Goal: Find specific page/section: Find specific page/section

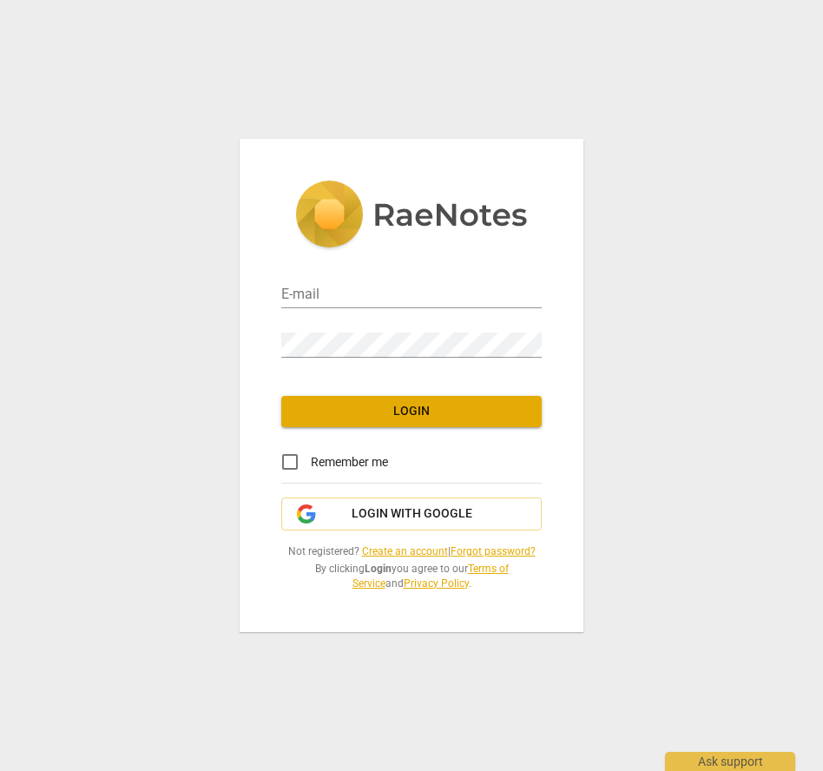
type input "lailajazayeri1@gmail.com"
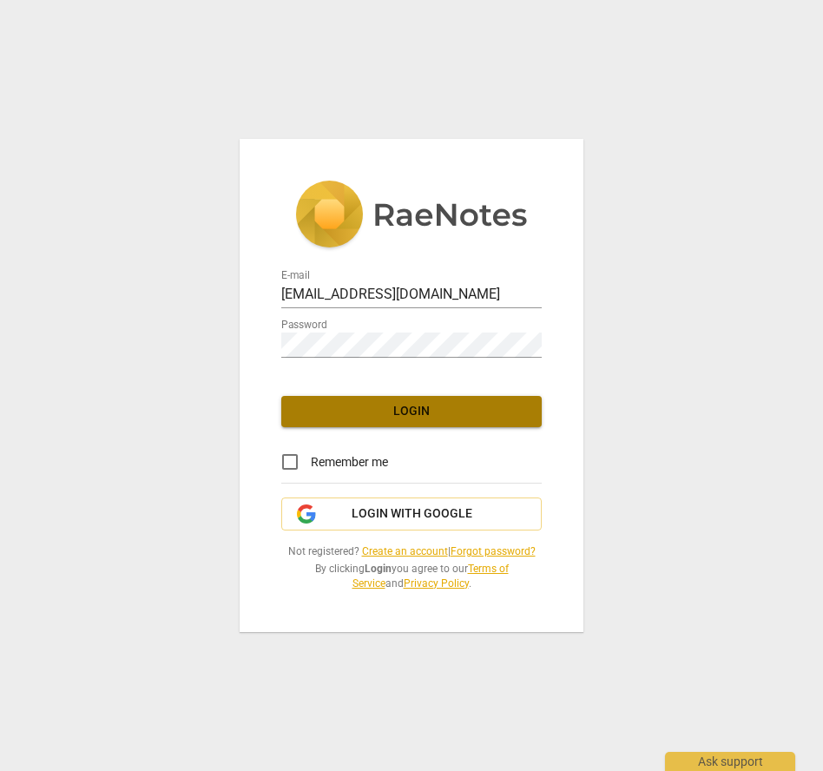
click at [402, 410] on span "Login" at bounding box center [411, 411] width 233 height 17
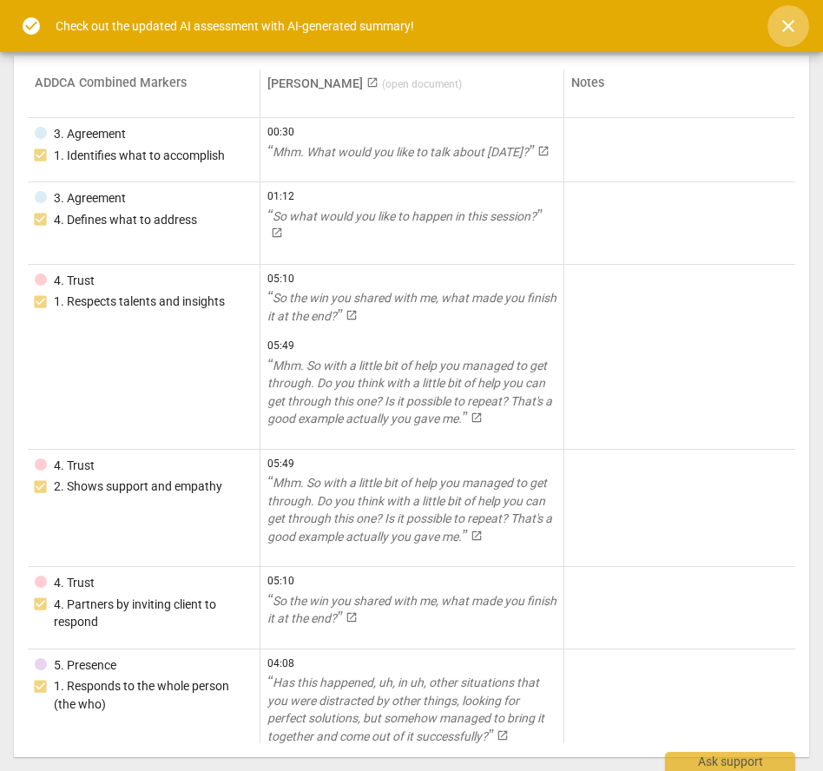
click at [782, 13] on button "close" at bounding box center [789, 26] width 42 height 42
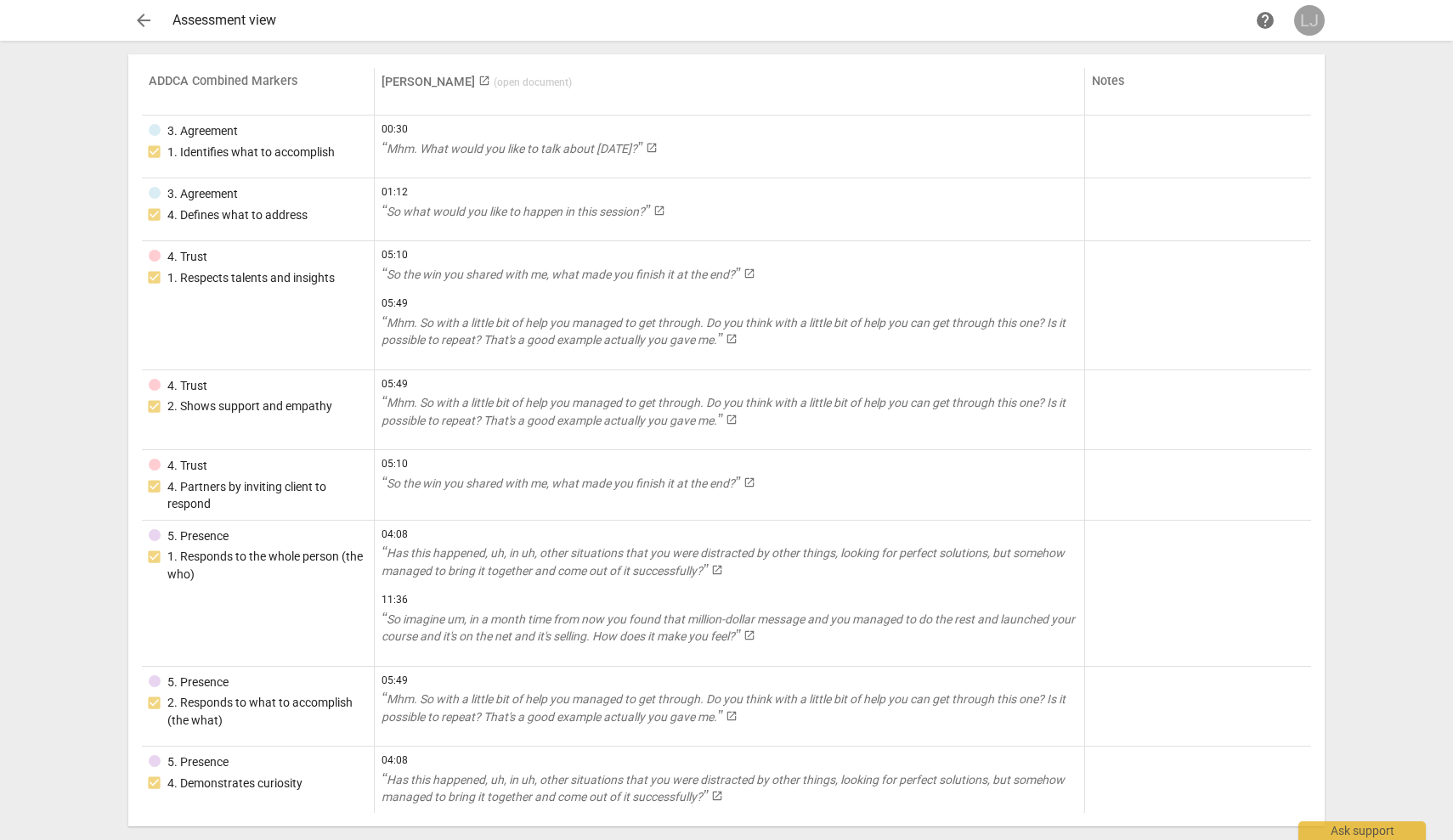
click at [804, 14] on div "LJ" at bounding box center [1309, 20] width 30 height 30
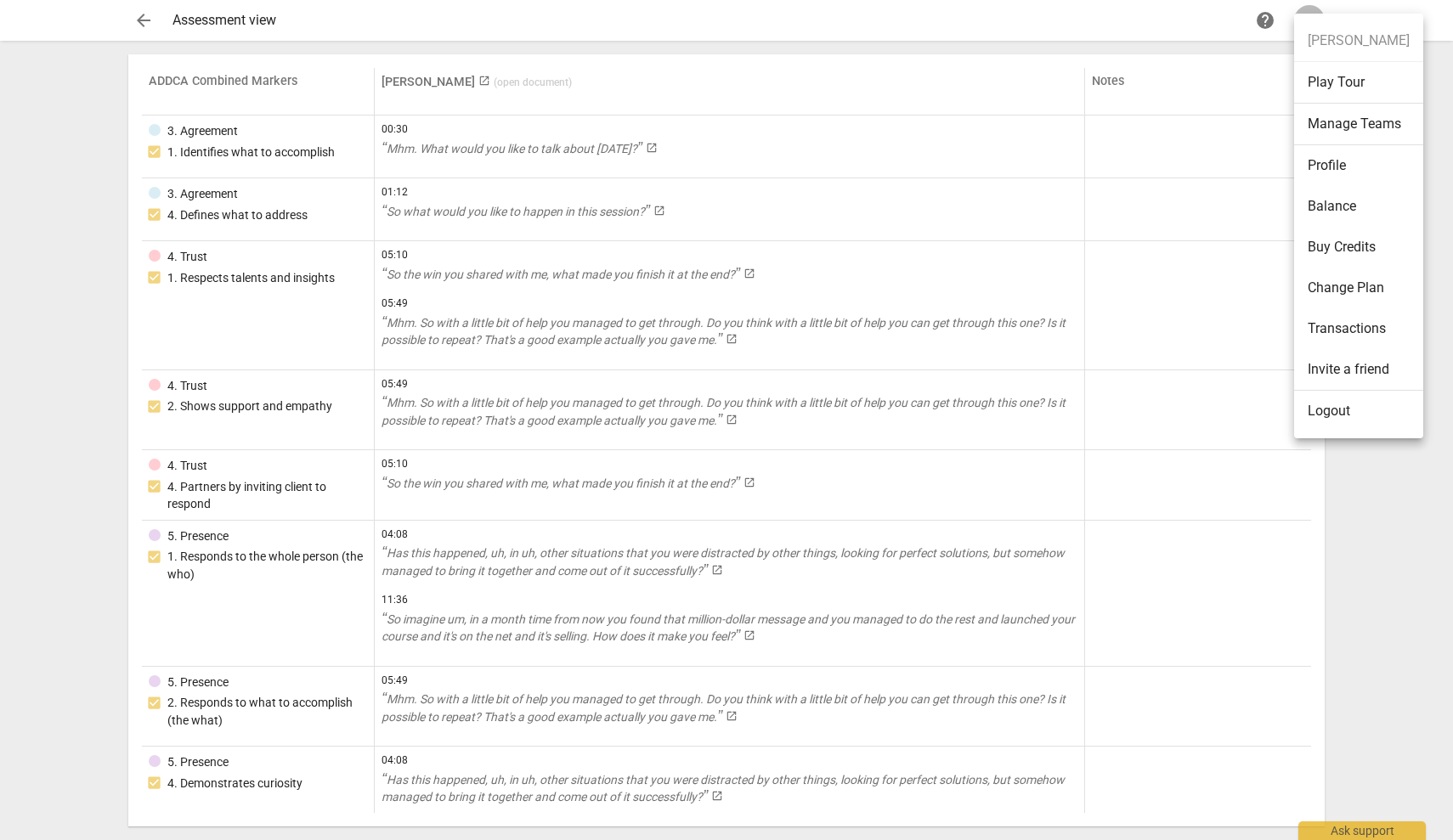
click at [804, 77] on li "Play Tour" at bounding box center [1359, 82] width 129 height 42
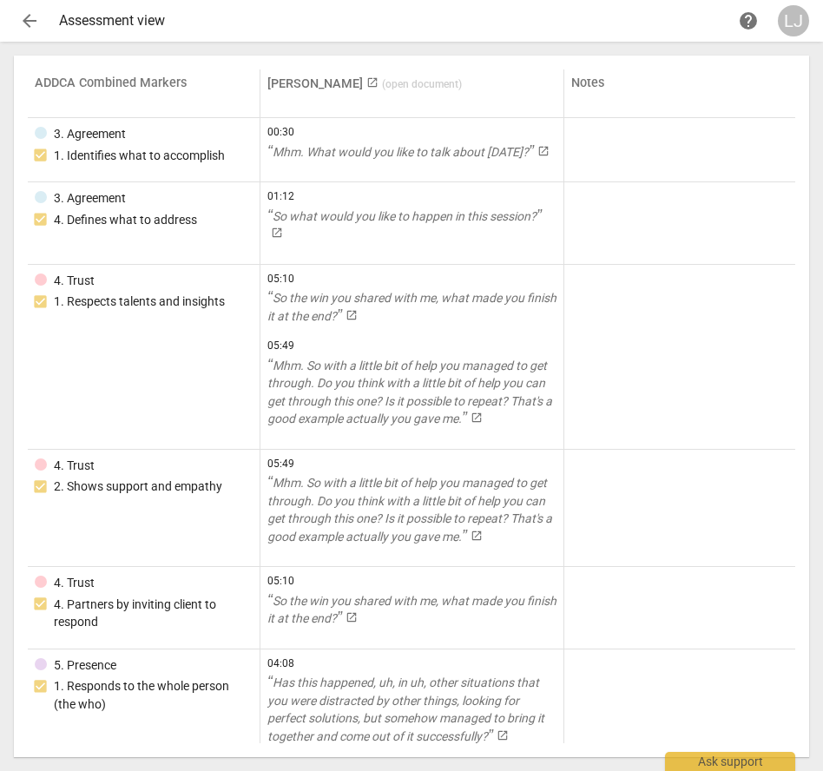
click at [750, 20] on span "help" at bounding box center [748, 20] width 21 height 21
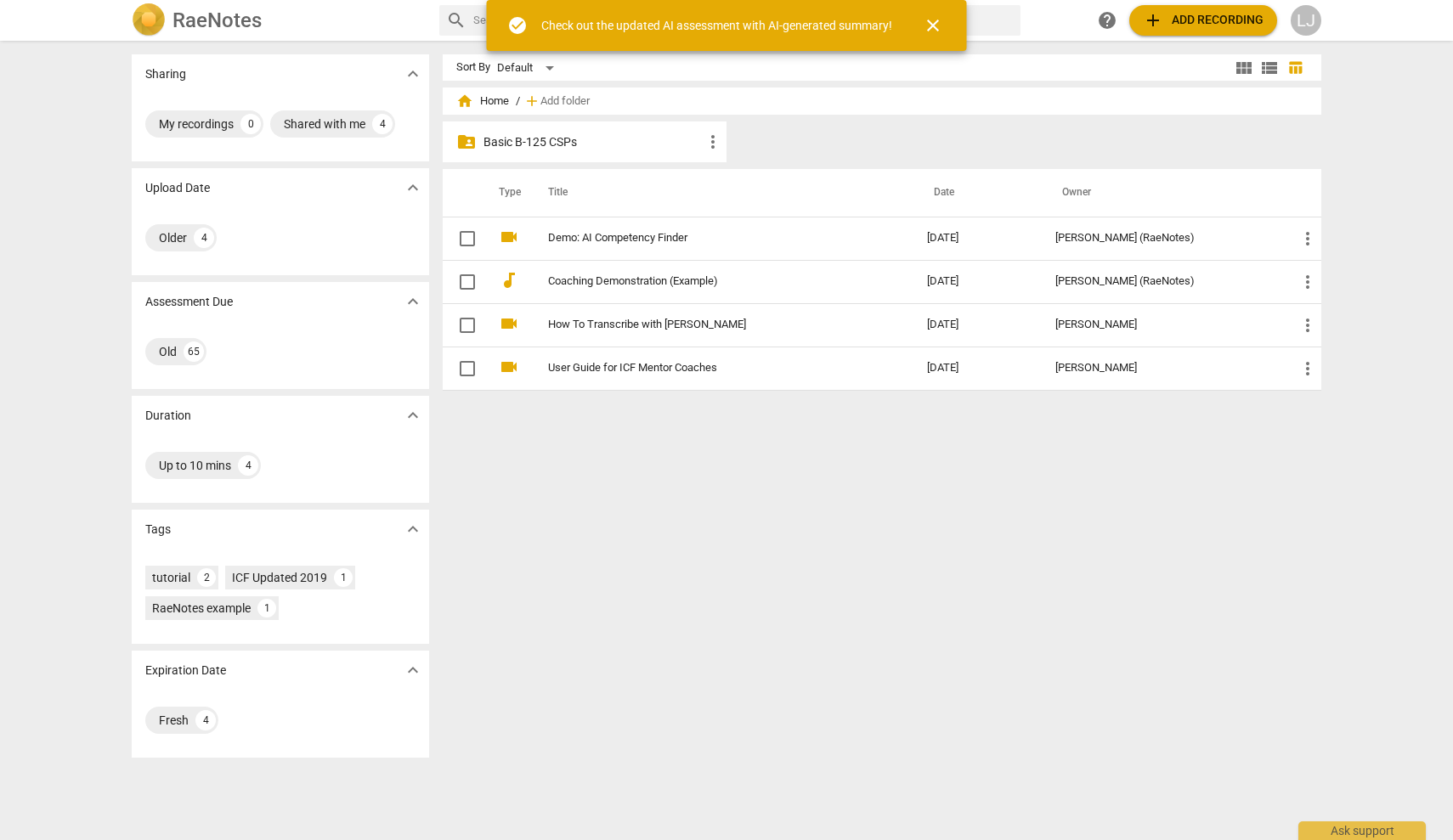
click at [934, 28] on span "close" at bounding box center [932, 25] width 21 height 21
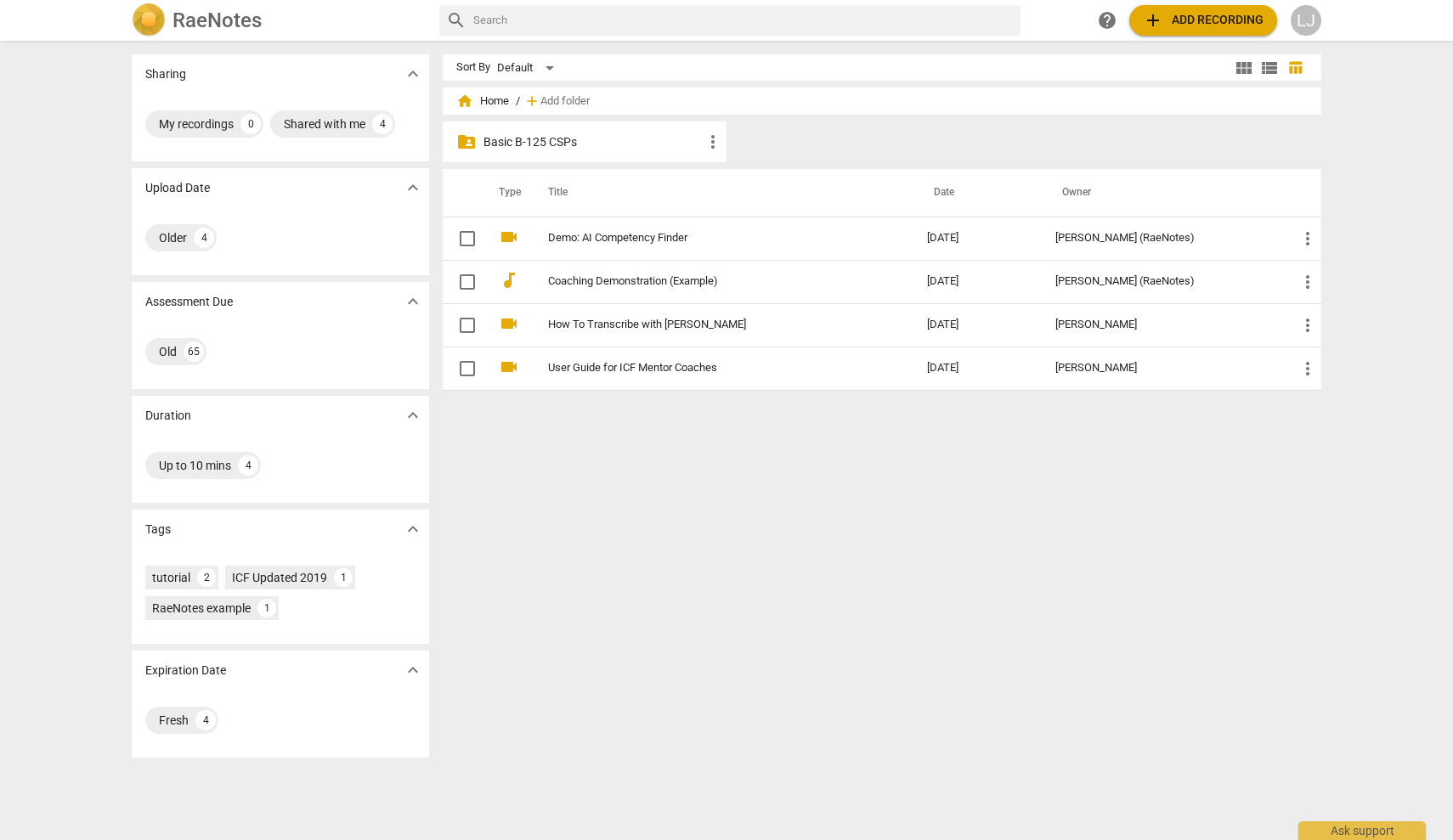
click at [921, 22] on input "text" at bounding box center [744, 21] width 540 height 27
type input "ADDCA COMBINED MARKERS"
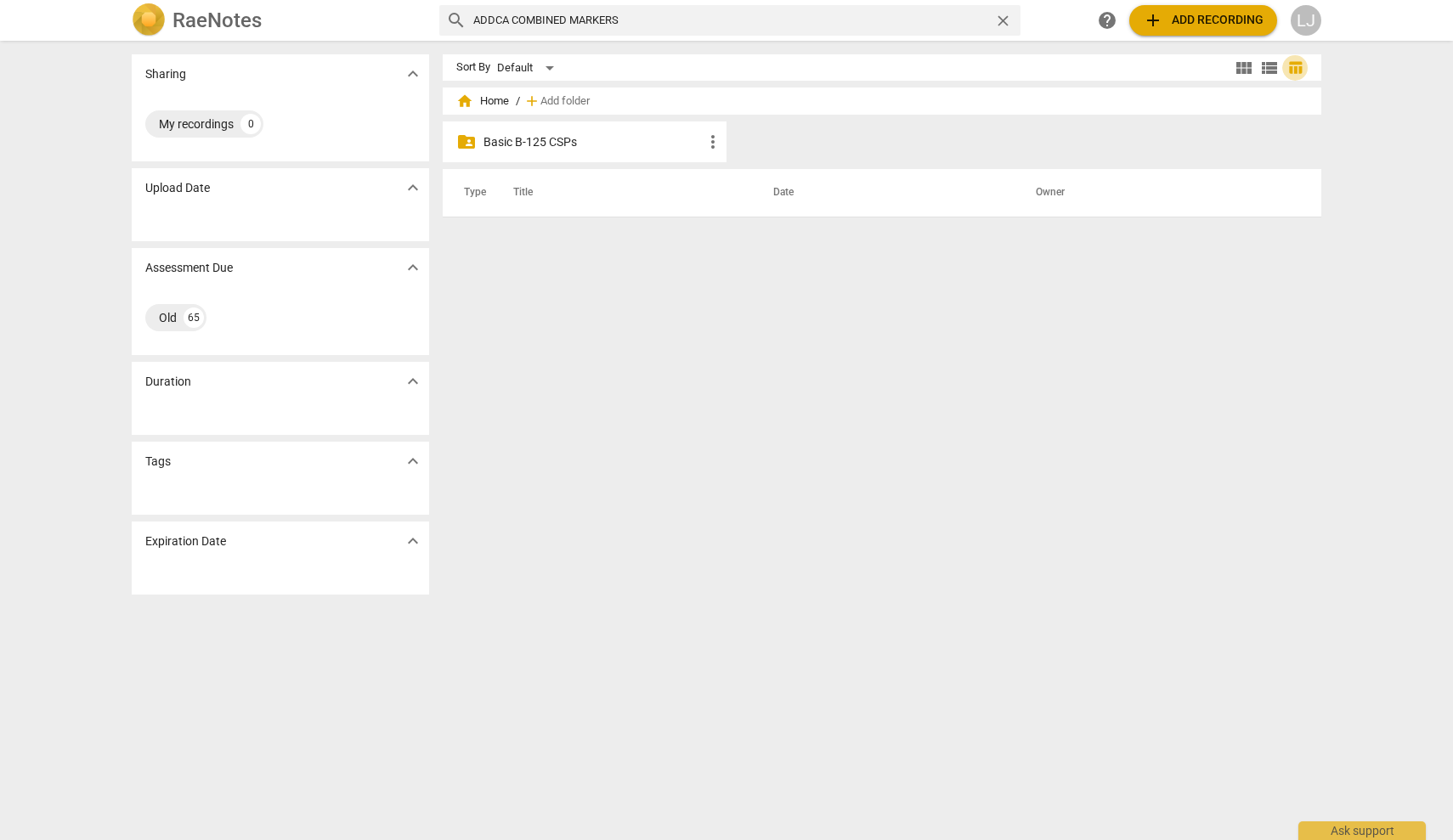
click at [1300, 63] on span "table_chart" at bounding box center [1294, 67] width 25 height 16
click at [1263, 64] on span "view_list" at bounding box center [1269, 67] width 21 height 21
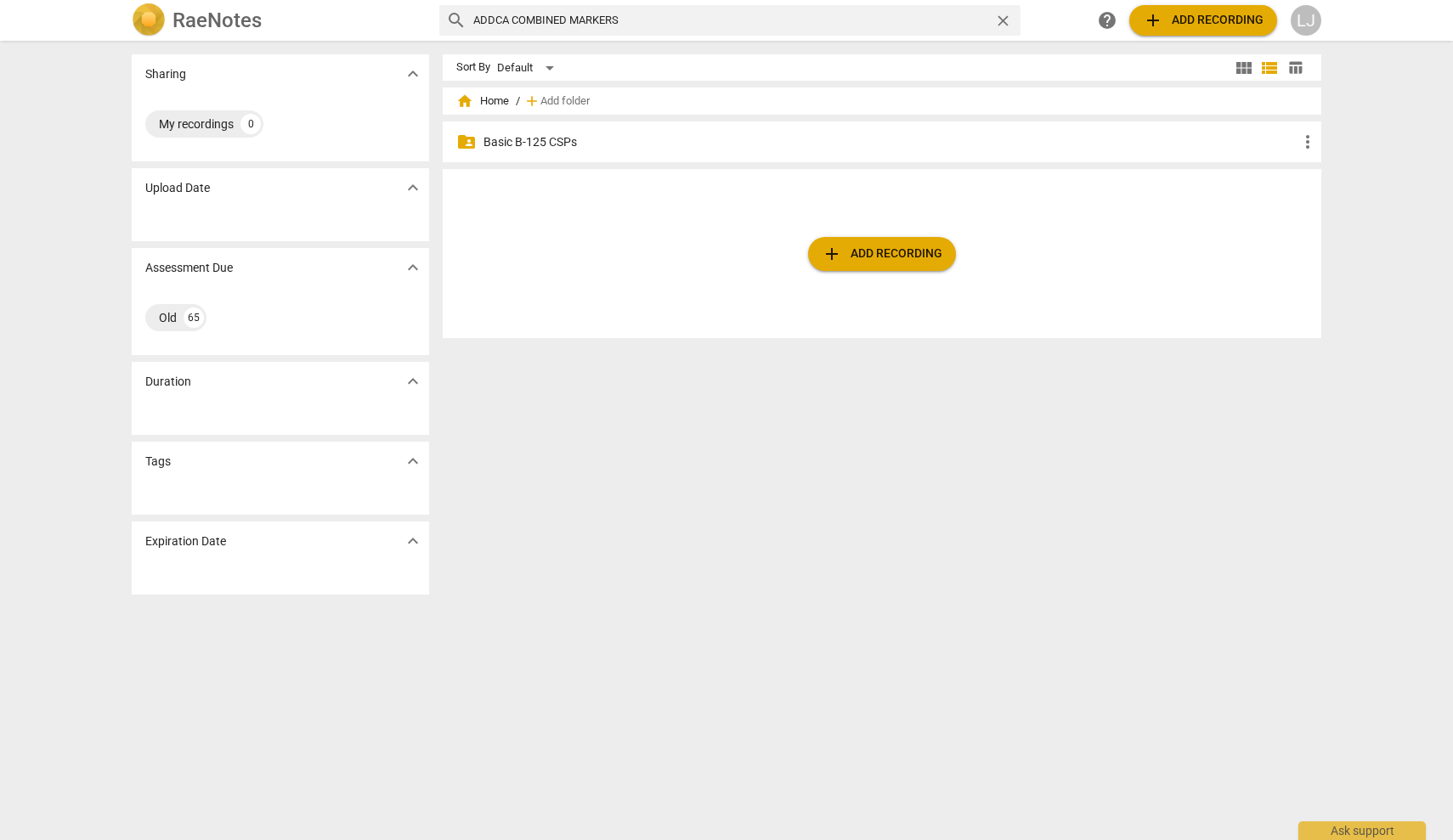
click at [1241, 69] on span "view_module" at bounding box center [1244, 67] width 21 height 21
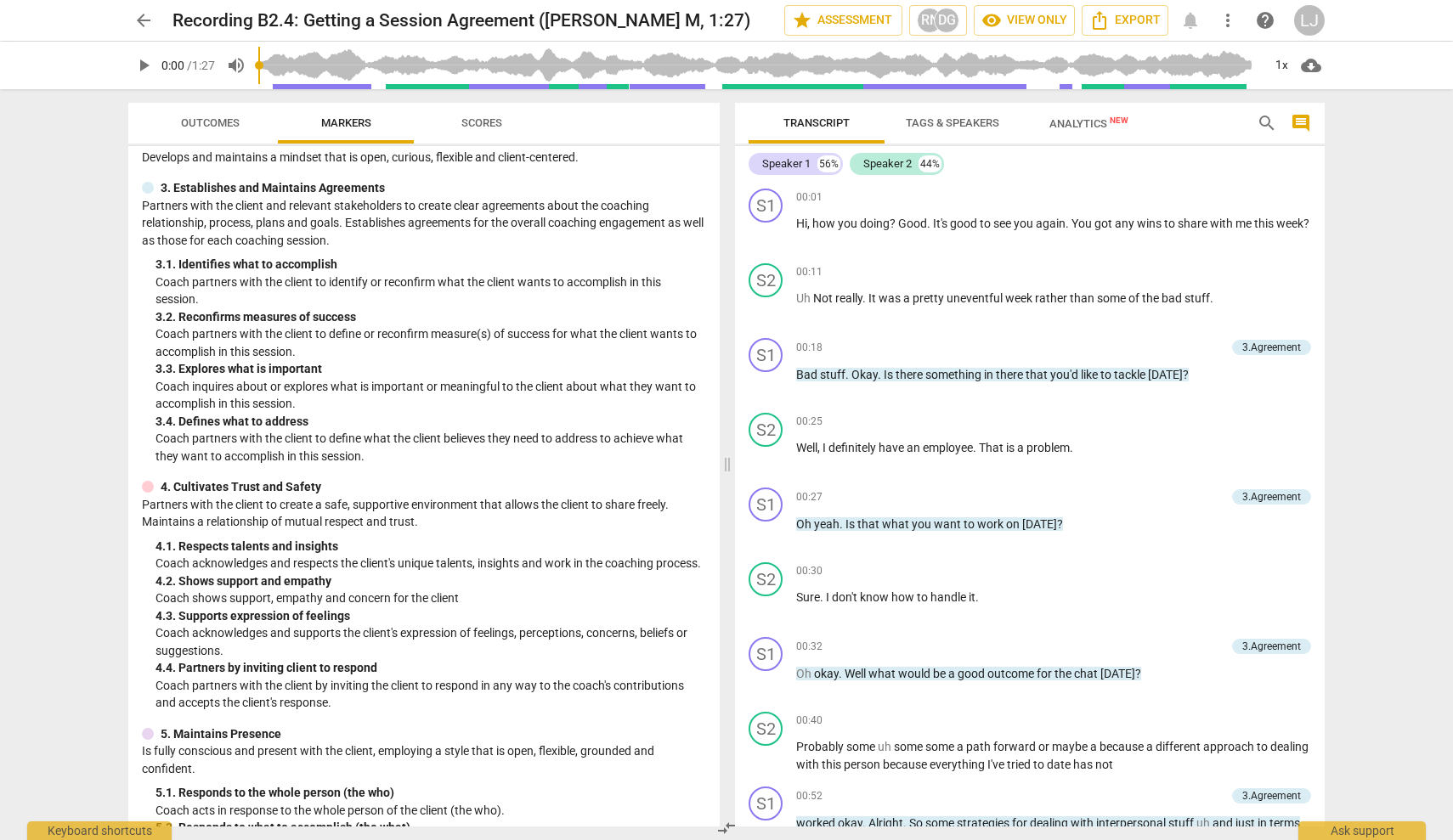
scroll to position [113, 0]
